Goal: Task Accomplishment & Management: Manage account settings

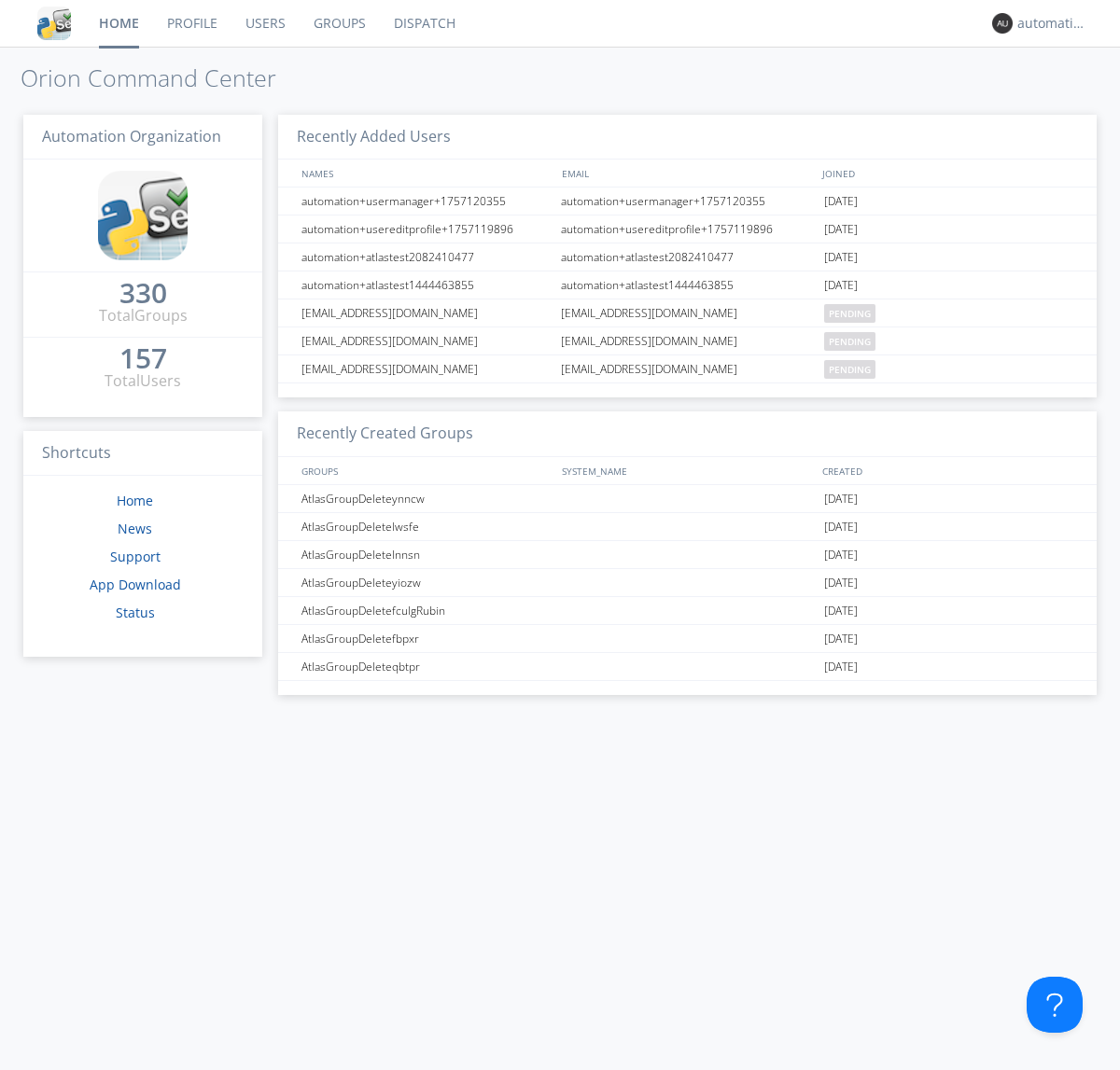
click at [423, 23] on link "Dispatch" at bounding box center [423, 23] width 89 height 47
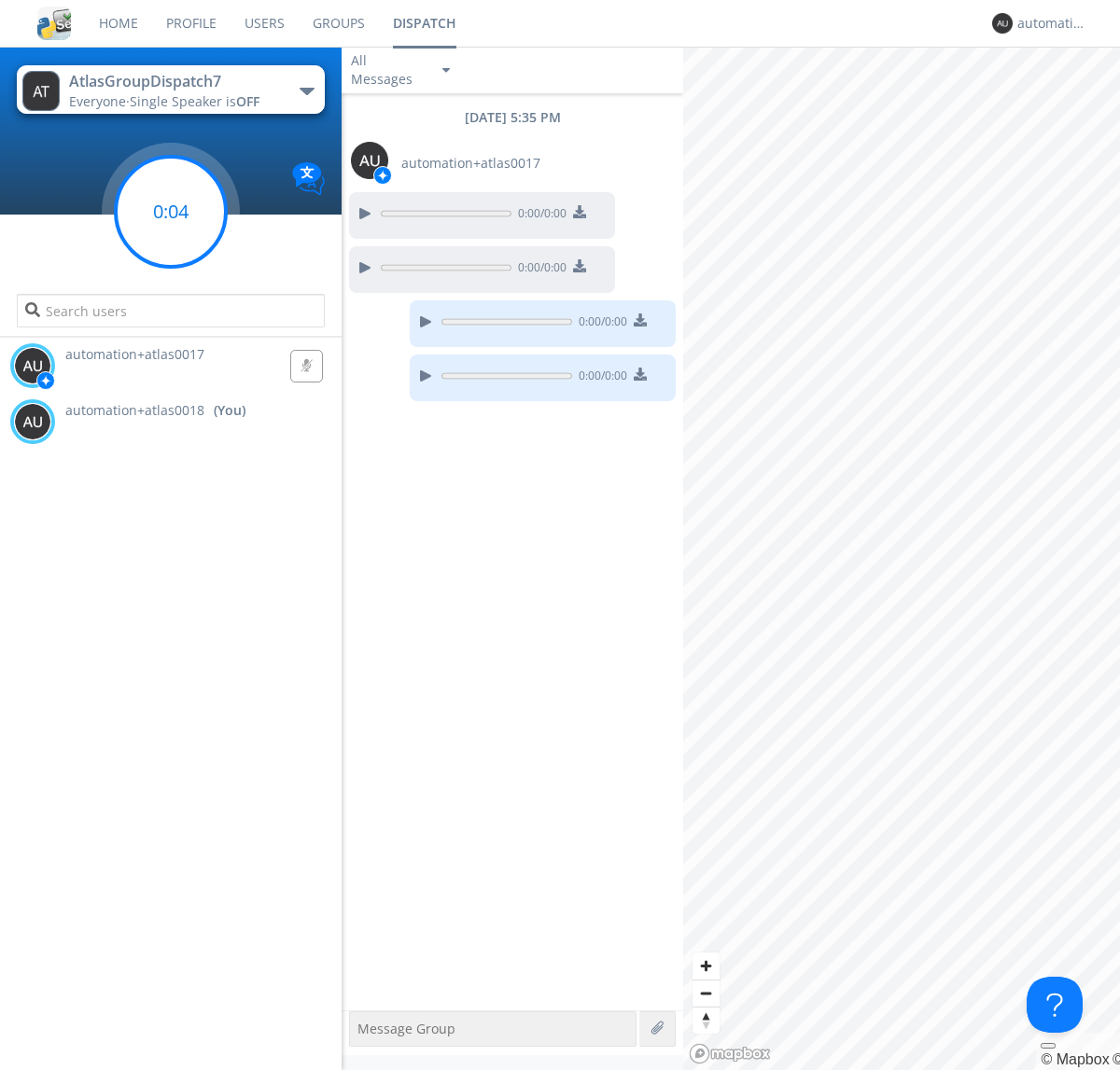
click at [171, 212] on g at bounding box center [171, 212] width 110 height 110
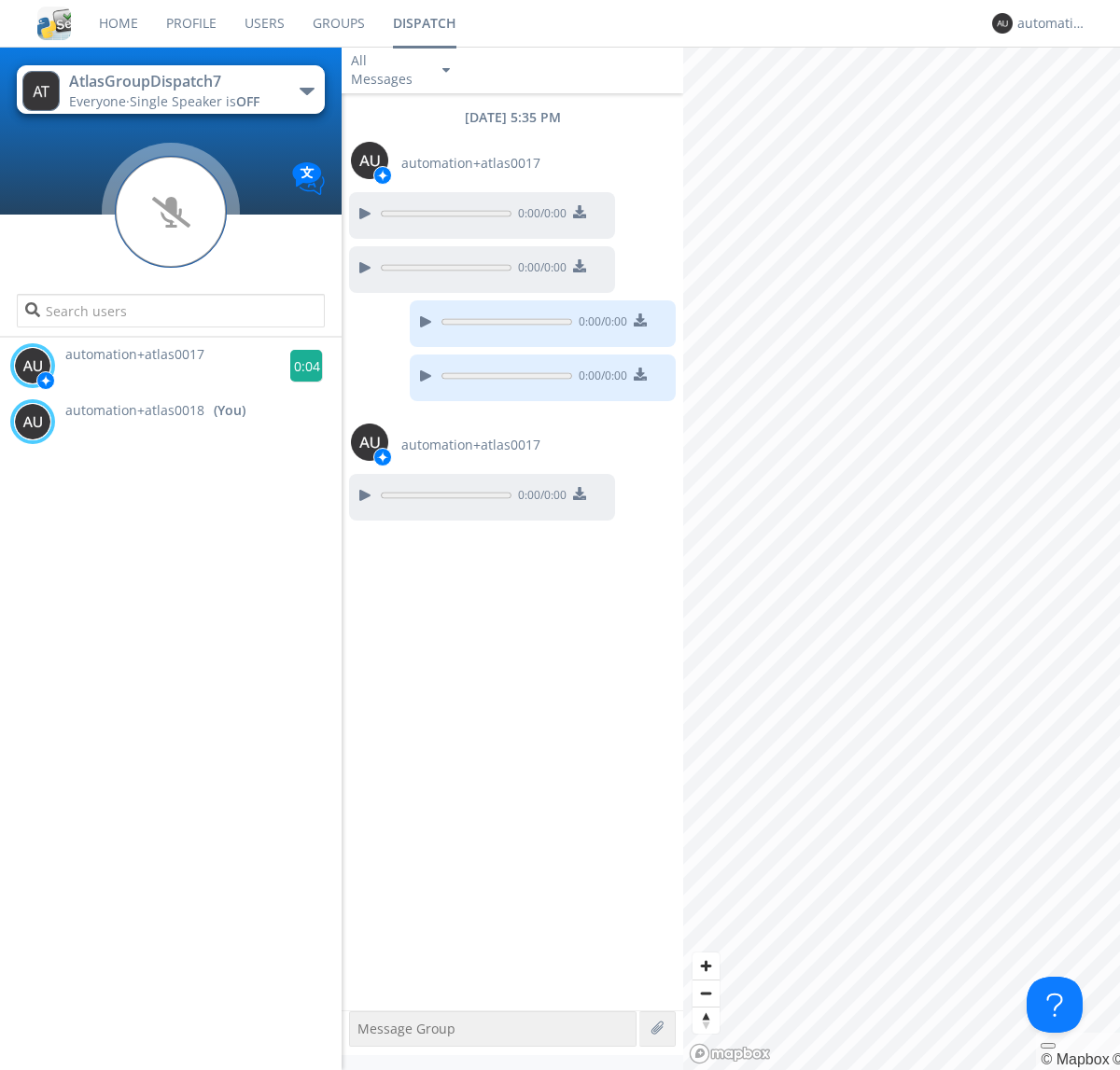
click at [299, 366] on g at bounding box center [307, 366] width 33 height 33
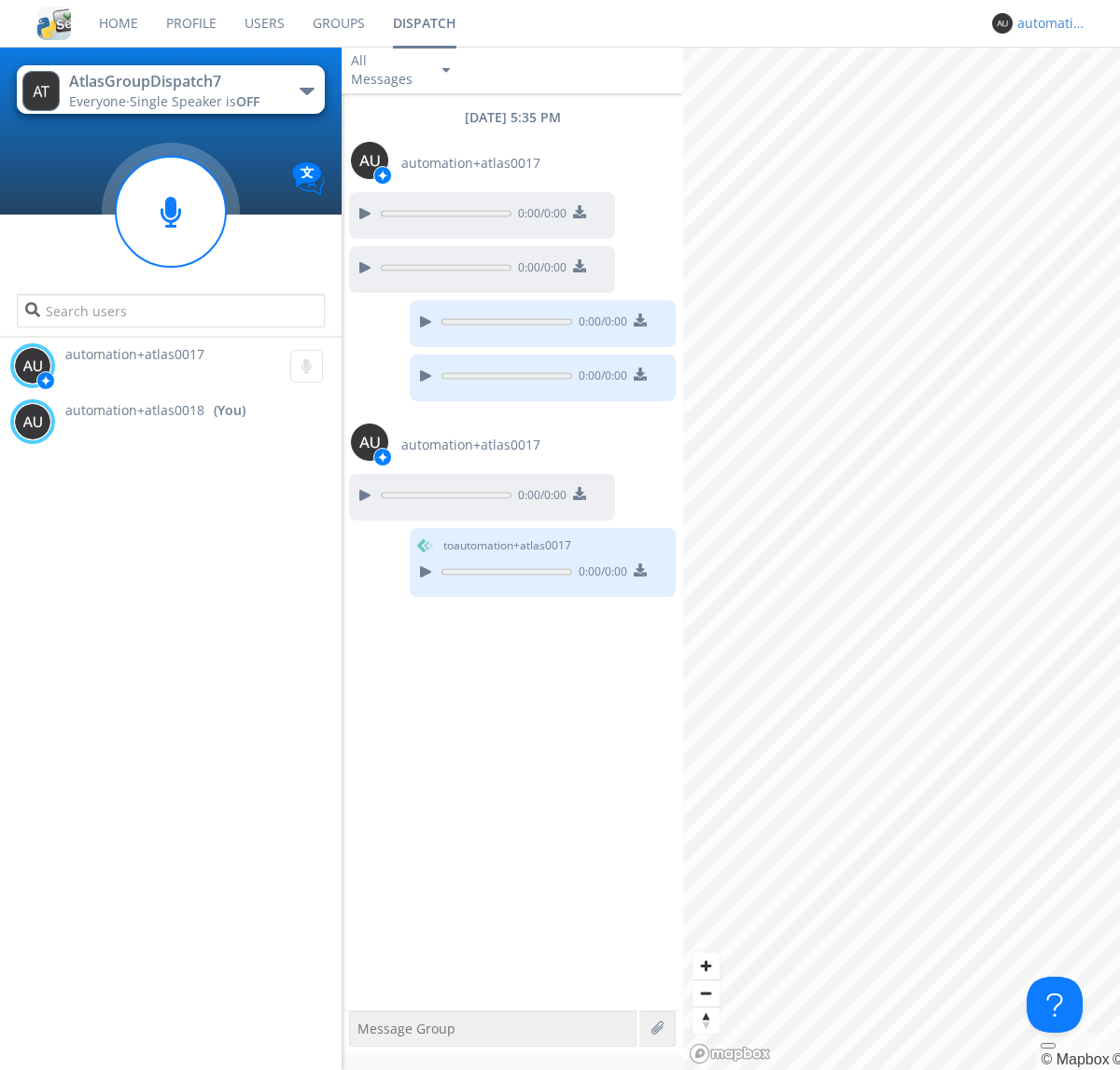
click at [1047, 23] on div "automation+atlas0018" at bounding box center [1051, 23] width 70 height 18
click at [1061, 98] on div "Log Out" at bounding box center [1062, 99] width 96 height 34
